Goal: Transaction & Acquisition: Purchase product/service

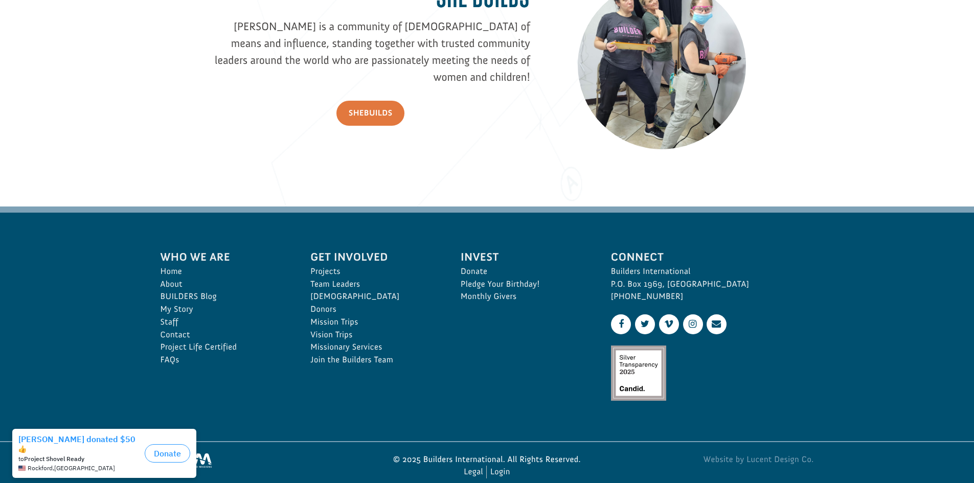
scroll to position [1517, 0]
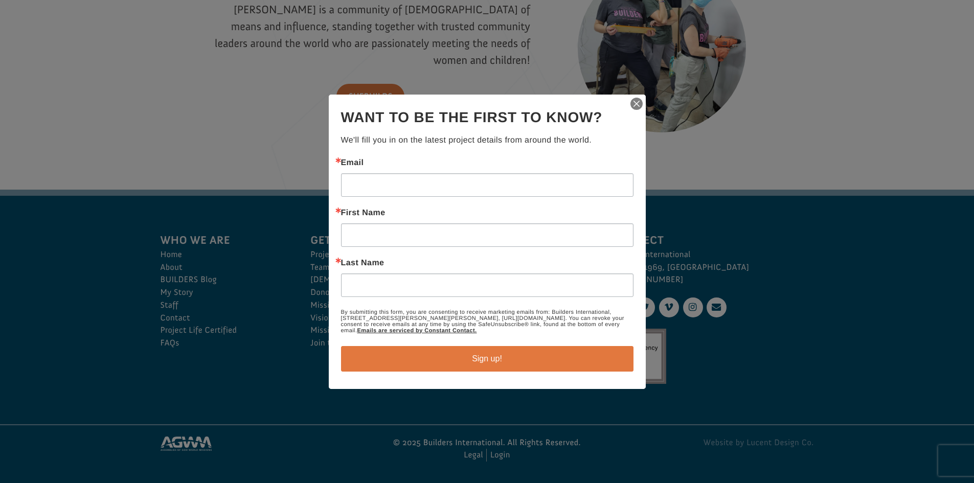
click at [634, 104] on img "button" at bounding box center [636, 104] width 14 height 14
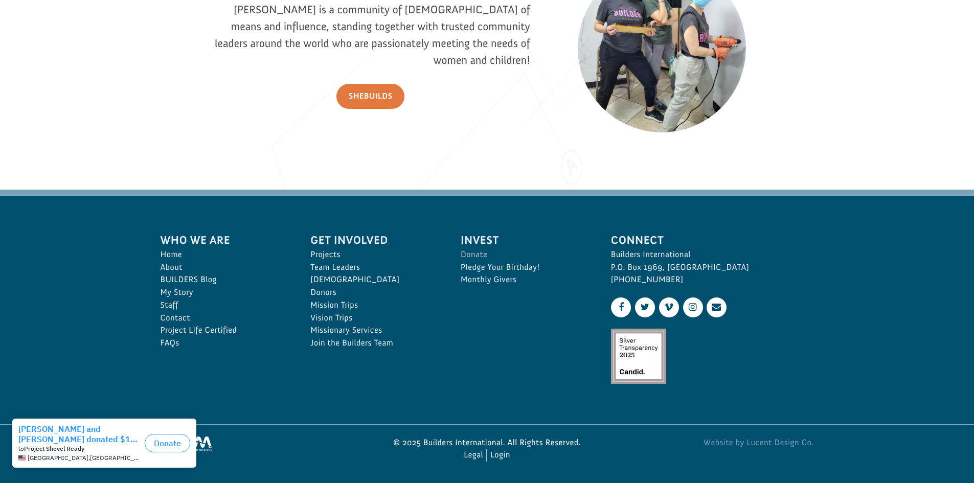
click at [487, 253] on link "Donate" at bounding box center [525, 254] width 128 height 13
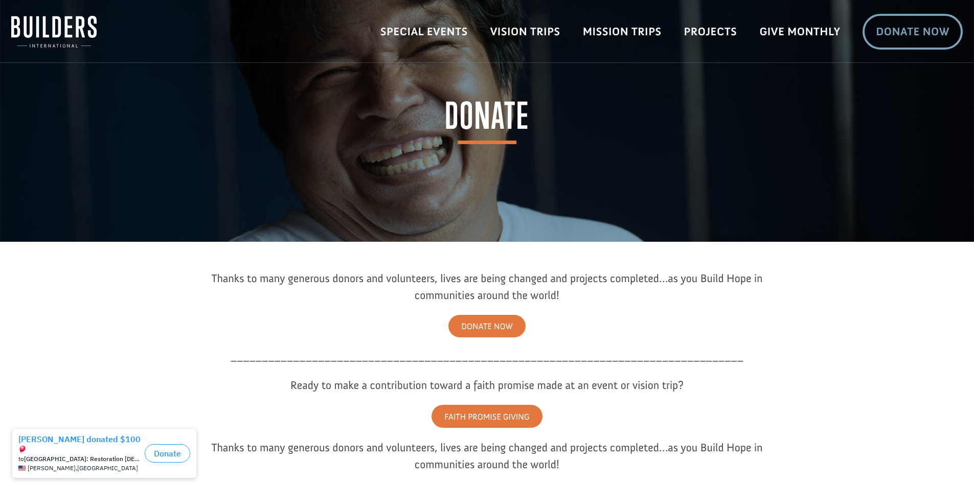
click at [928, 27] on link "Donate Now" at bounding box center [913, 32] width 100 height 36
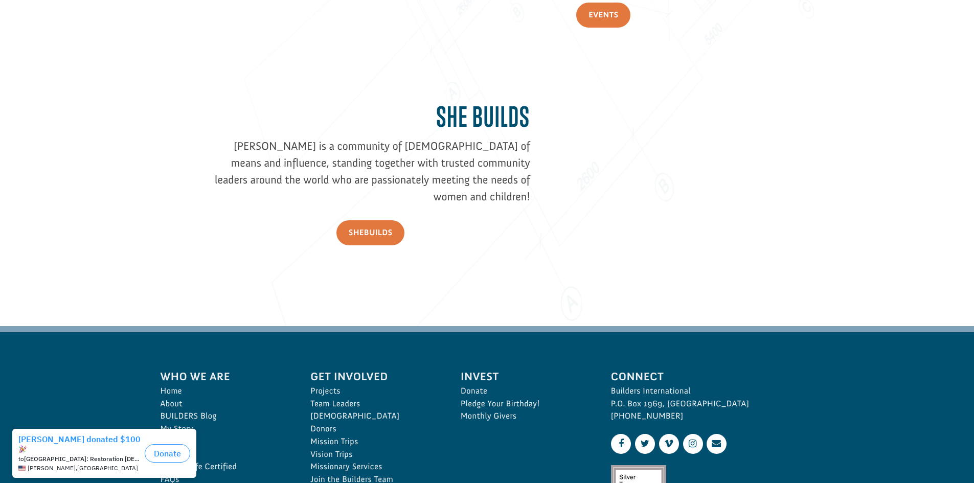
scroll to position [1517, 0]
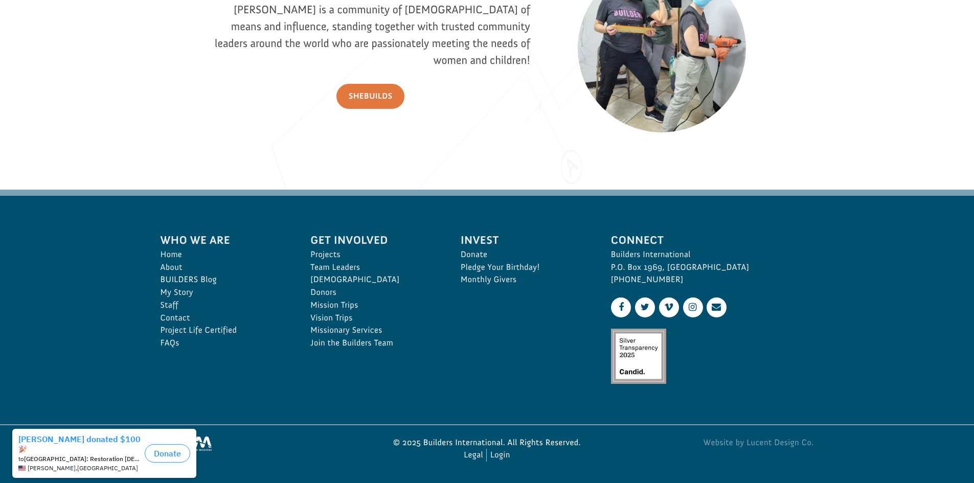
drag, startPoint x: 611, startPoint y: 256, endPoint x: 733, endPoint y: 260, distance: 121.7
click at [733, 260] on p "Builders International P.O. Box 1969, [GEOGRAPHIC_DATA] [PHONE_NUMBER]" at bounding box center [712, 267] width 203 height 38
copy p "Builders International"
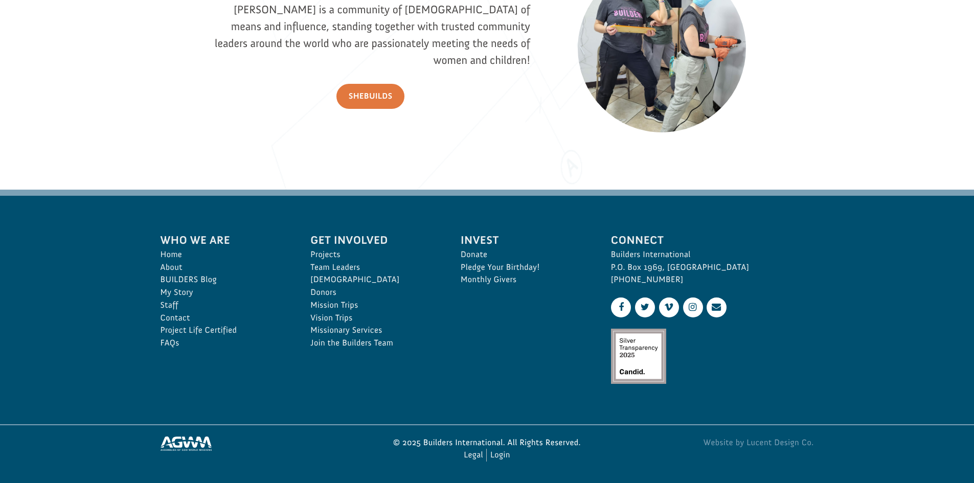
drag, startPoint x: 671, startPoint y: 277, endPoint x: 607, endPoint y: 269, distance: 64.3
click at [607, 269] on div "Connect Builders International P.O. Box 1969, [GEOGRAPHIC_DATA] [PHONE_NUMBER]" at bounding box center [712, 309] width 225 height 179
copy p "[PERSON_NAME] 1969, [GEOGRAPHIC_DATA] [PHONE_NUMBER]"
